Goal: Find specific page/section: Find specific page/section

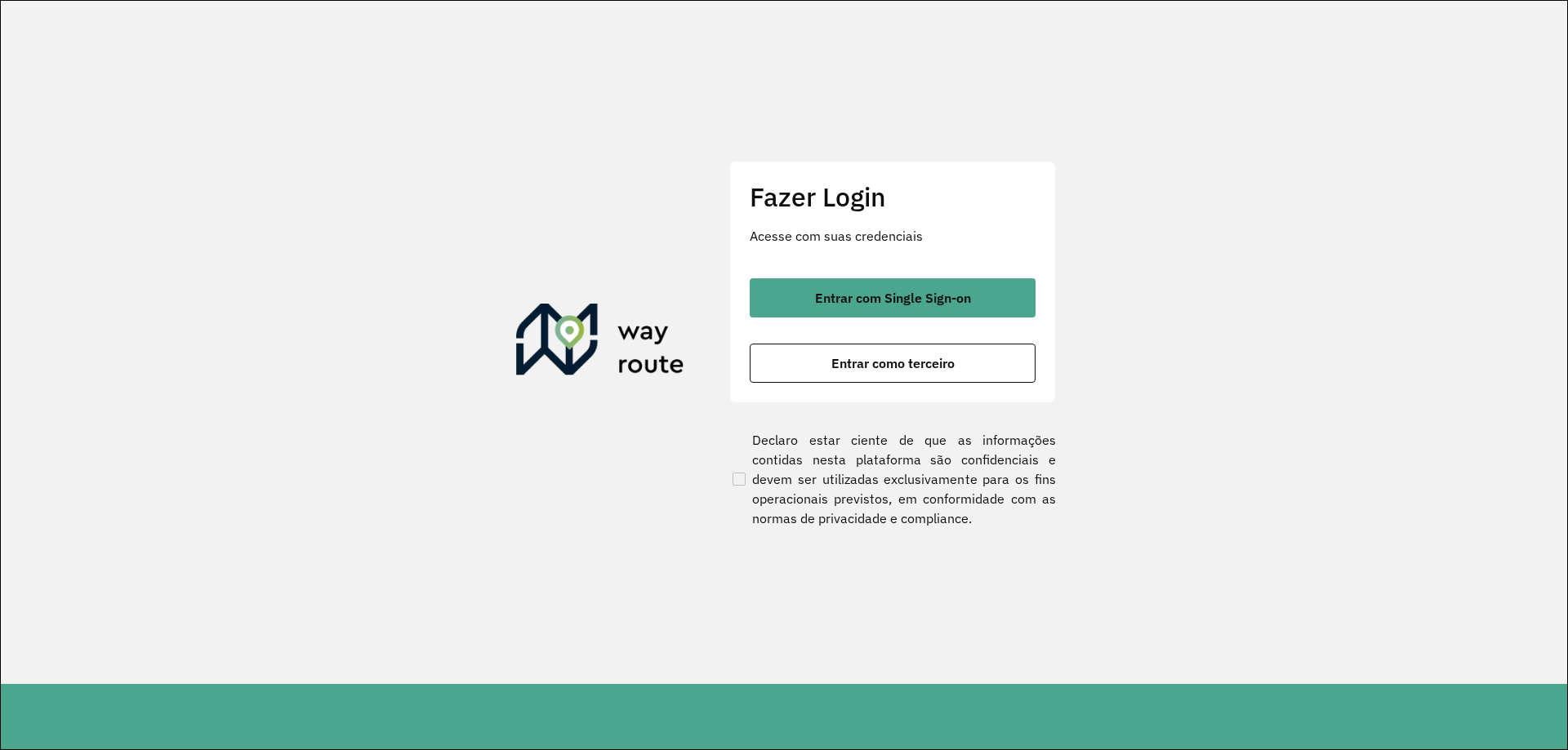
click at [914, 325] on div "Entrar com Single Sign-on Entrar como terceiro" at bounding box center [892, 331] width 286 height 104
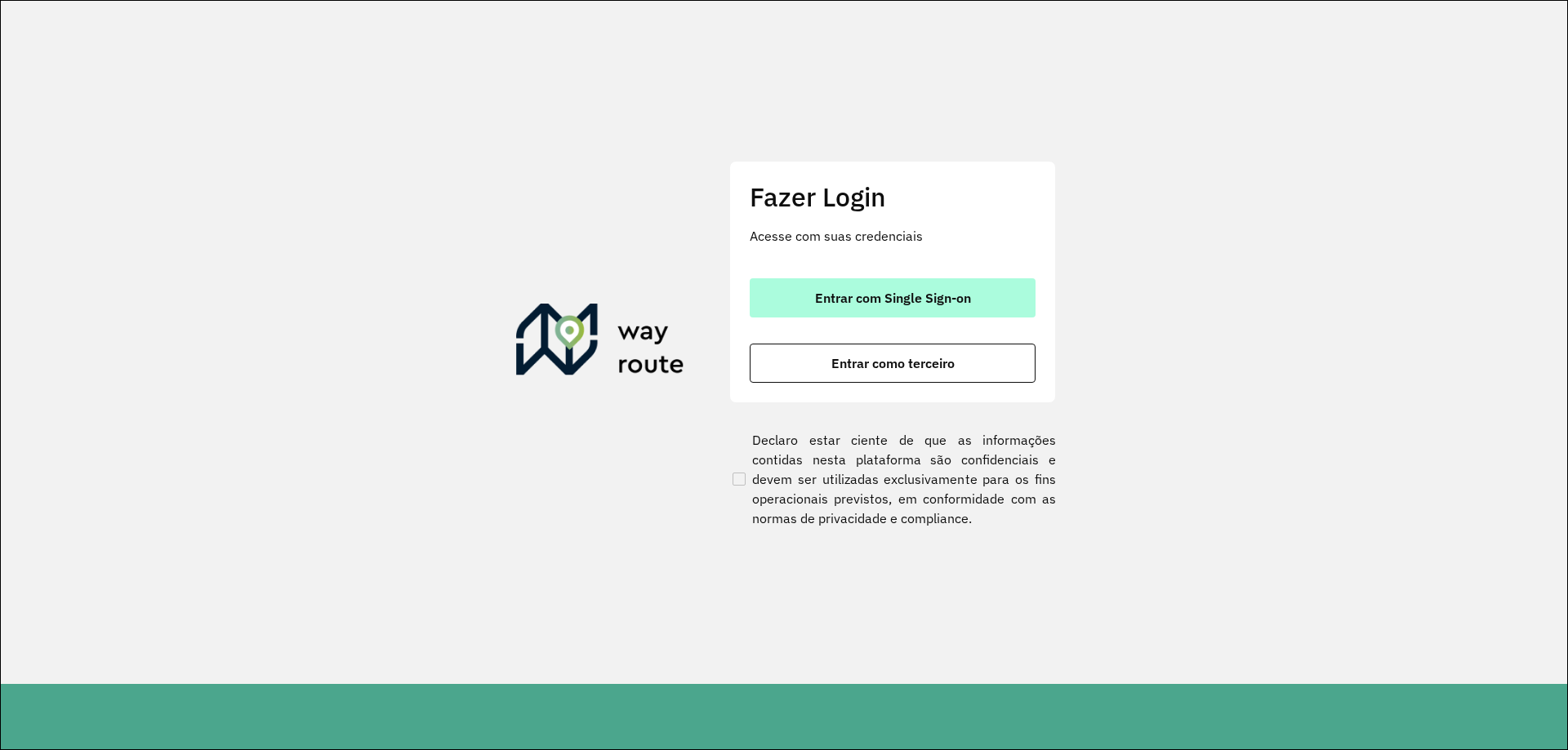
click at [920, 306] on button "Entrar com Single Sign-on" at bounding box center [892, 299] width 286 height 40
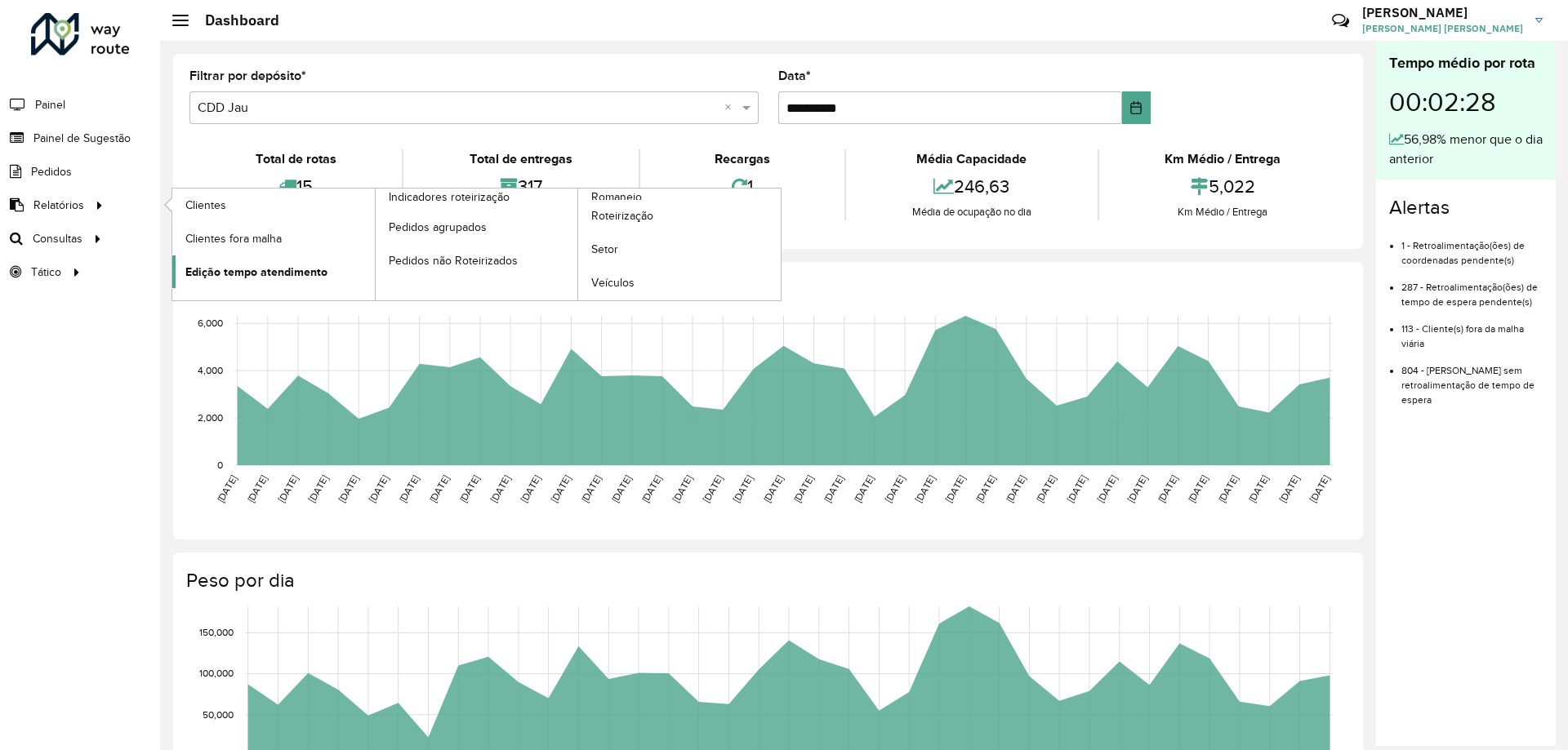
click at [324, 277] on span "Edição tempo atendimento" at bounding box center [256, 272] width 142 height 17
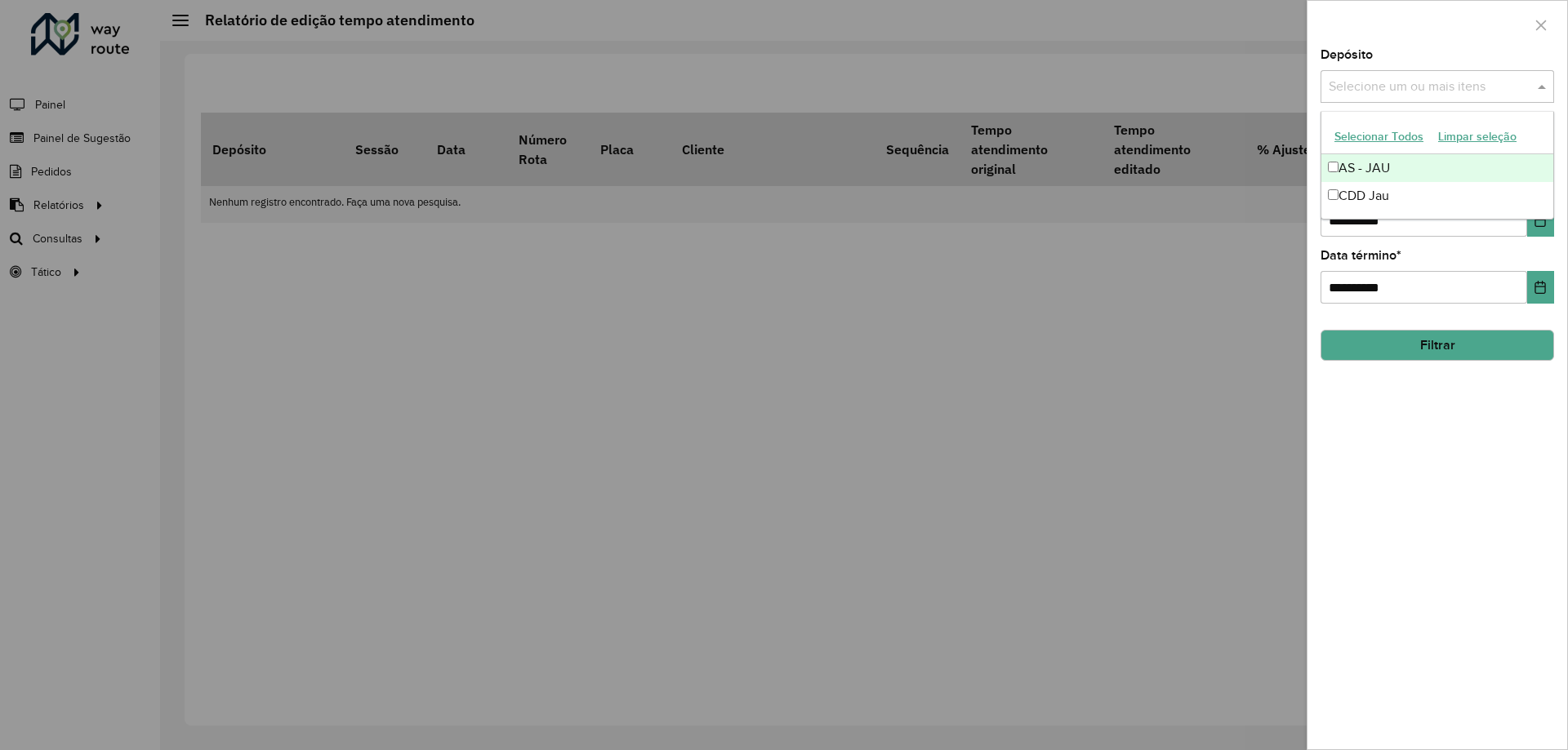
click at [1433, 89] on input "text" at bounding box center [1429, 87] width 209 height 20
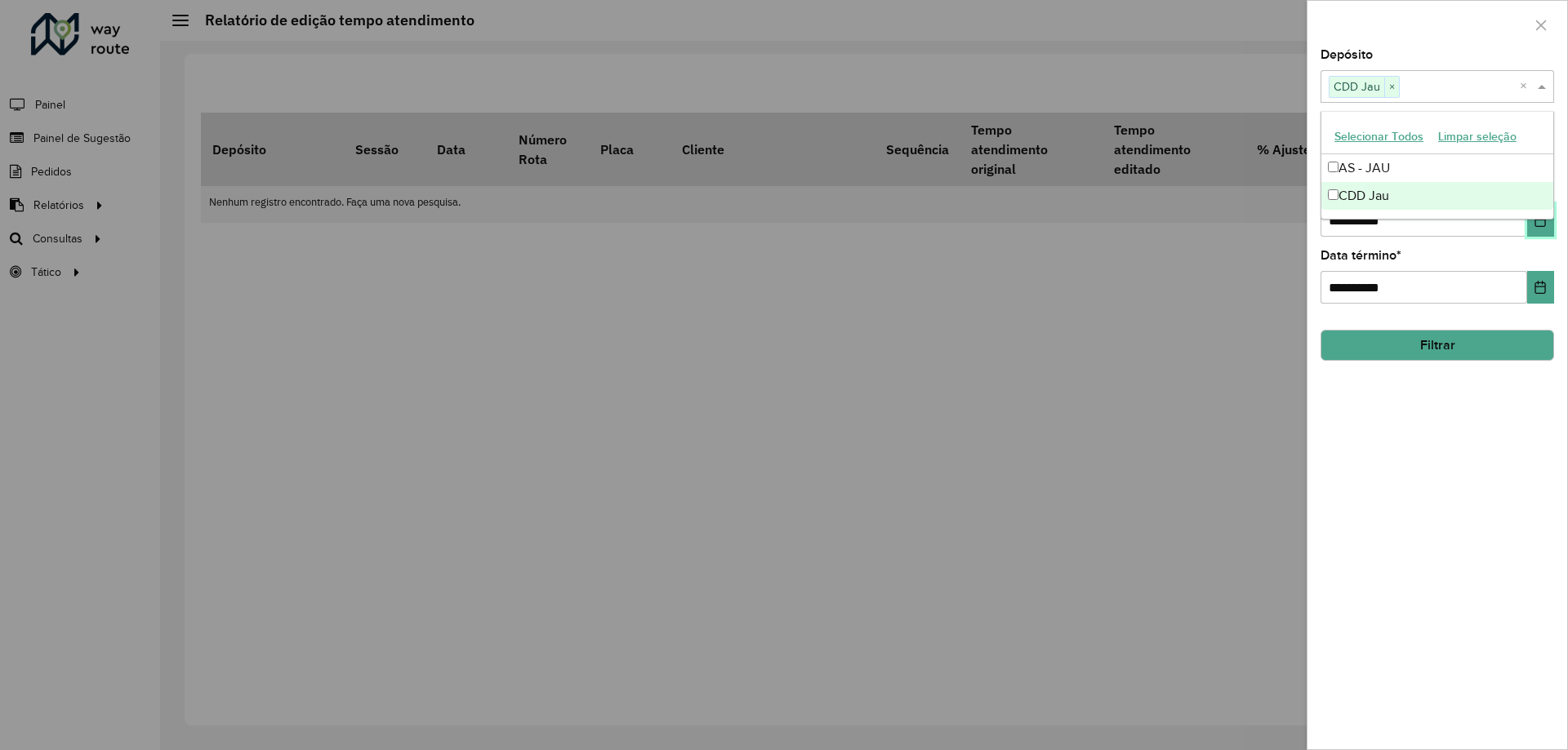
click at [1549, 229] on button "Choose Date" at bounding box center [1541, 220] width 27 height 32
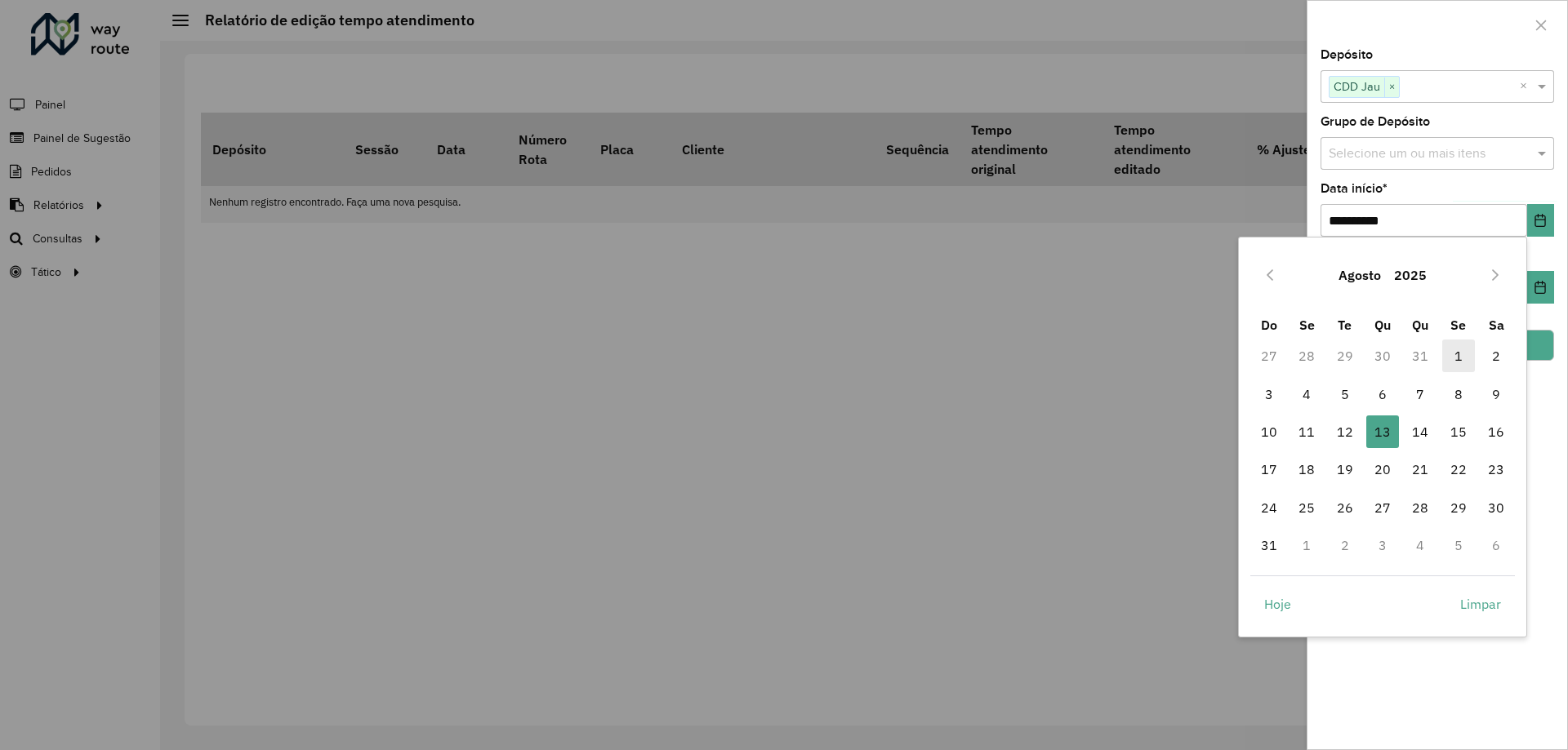
click at [1458, 359] on span "1" at bounding box center [1458, 356] width 32 height 32
type input "**********"
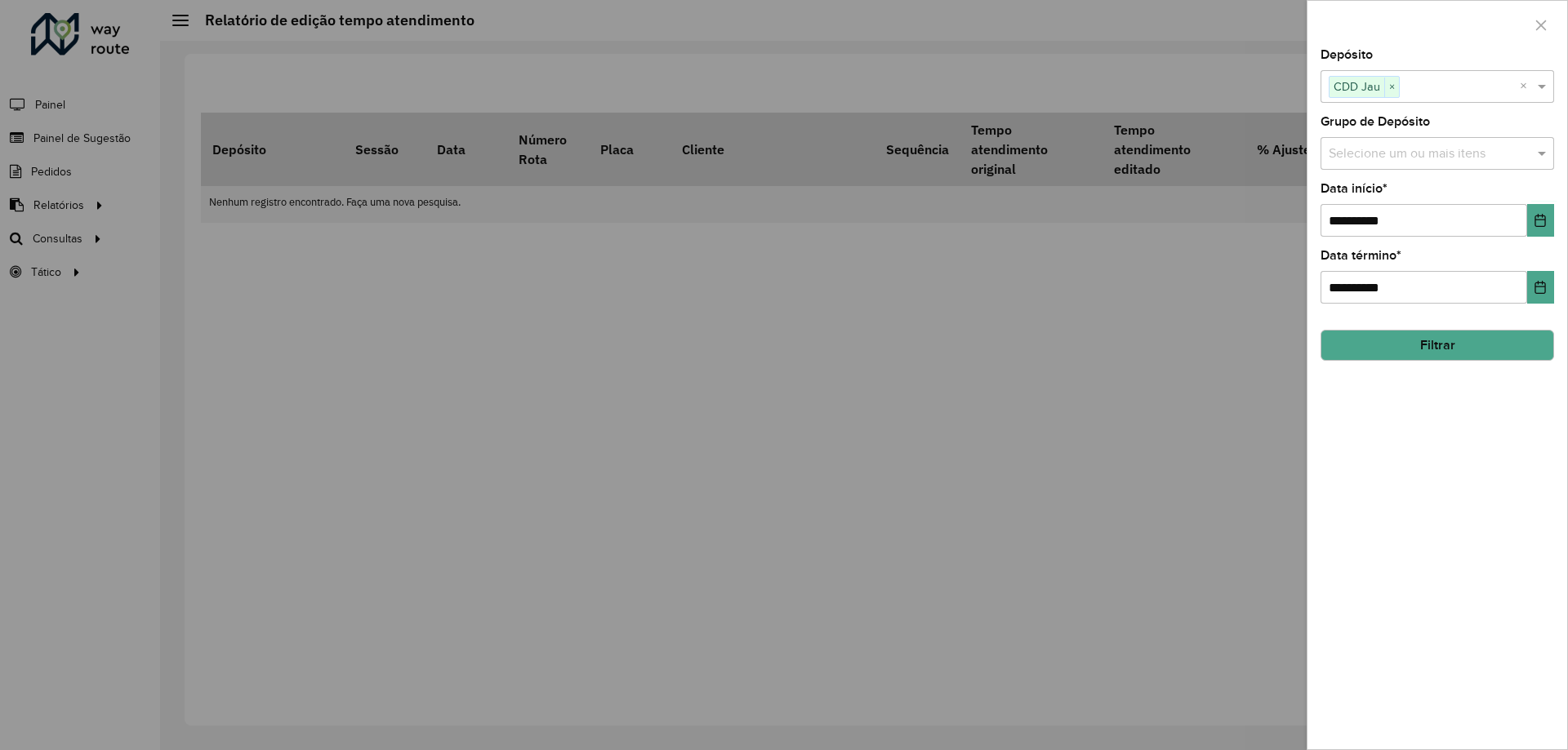
drag, startPoint x: 1527, startPoint y: 350, endPoint x: 1511, endPoint y: 344, distance: 17.1
click at [1521, 350] on button "Filtrar" at bounding box center [1438, 345] width 234 height 31
